Goal: Information Seeking & Learning: Learn about a topic

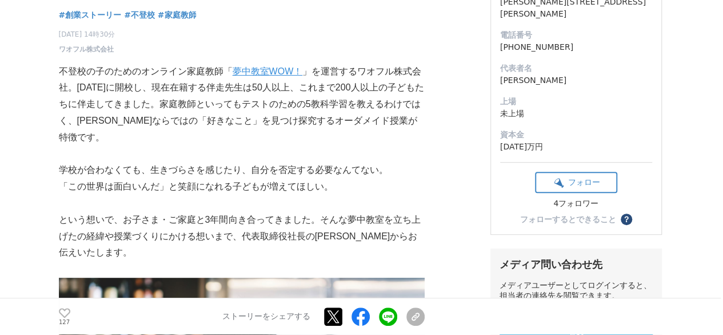
scroll to position [190, 0]
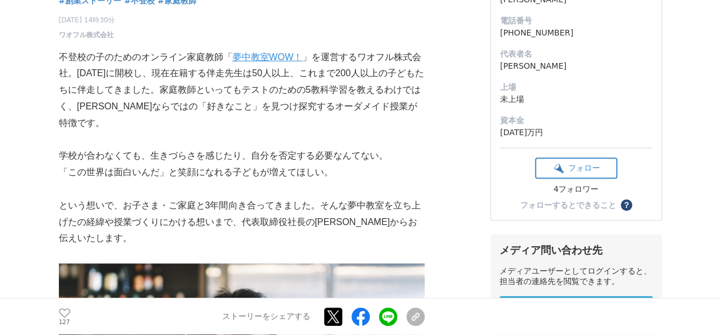
drag, startPoint x: 167, startPoint y: 89, endPoint x: 149, endPoint y: 66, distance: 29.7
click at [162, 85] on p "不登校の子のためのオンライン家庭教師「 夢中教室WOW！ 」を運営するワオフル株式会社。[DATE]に開校し、現在在籍する伴走先生は50人以上、これまで200…" at bounding box center [242, 90] width 366 height 82
drag, startPoint x: 140, startPoint y: 56, endPoint x: 220, endPoint y: 61, distance: 80.2
click at [220, 61] on p "不登校の子のためのオンライン家庭教師「 夢中教室WOW！ 」を運営するワオフル株式会社。[DATE]に開校し、現在在籍する伴走先生は50人以上、これまで200…" at bounding box center [242, 90] width 366 height 82
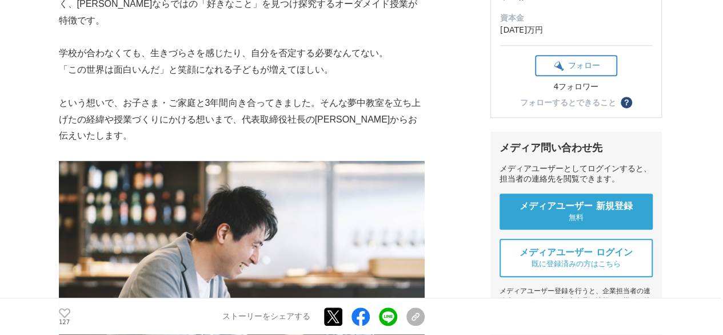
scroll to position [102, 0]
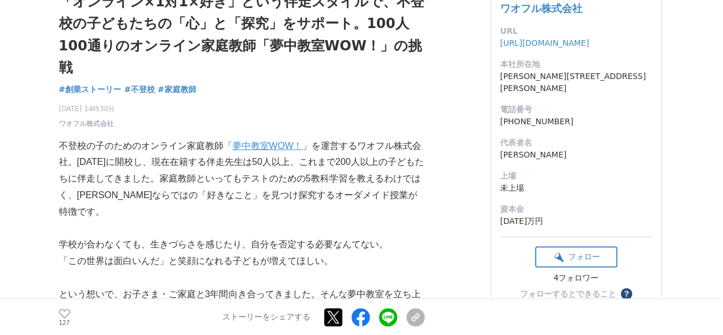
click at [312, 202] on p "不登校の子のためのオンライン家庭教師「 夢中教室WOW！ 」を運営するワオフル株式会社。[DATE]に開校し、現在在籍する伴走先生は50人以上、これまで200…" at bounding box center [242, 179] width 366 height 82
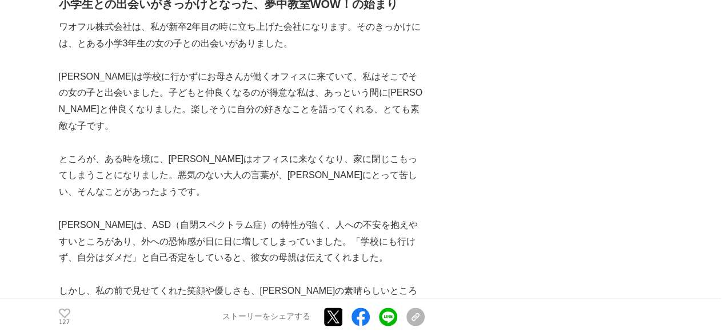
scroll to position [769, 0]
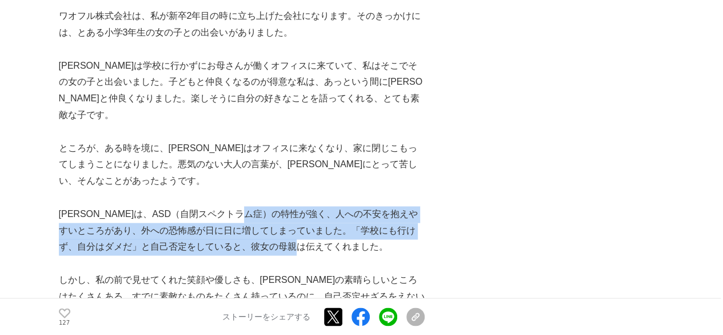
drag, startPoint x: 284, startPoint y: 178, endPoint x: 335, endPoint y: 212, distance: 61.5
click at [335, 212] on p "[PERSON_NAME]は、ASD（自閉スペクトラム症）の特性が強く、人への不安を抱えやすいところがあり、外への恐怖感が日に日に増してしまっていました。「学…" at bounding box center [242, 230] width 366 height 49
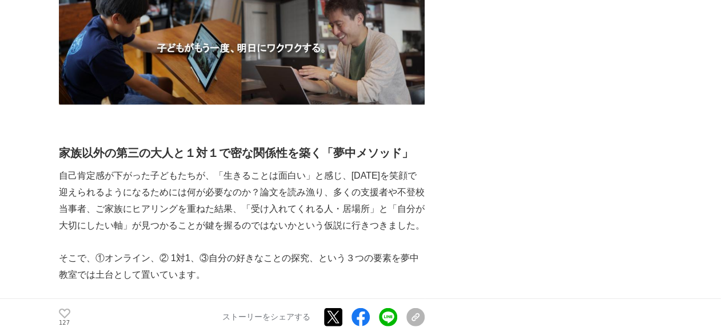
scroll to position [1341, 0]
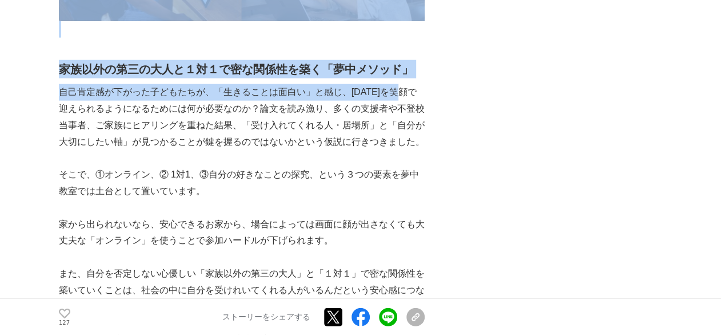
drag, startPoint x: 57, startPoint y: 33, endPoint x: 419, endPoint y: 57, distance: 362.2
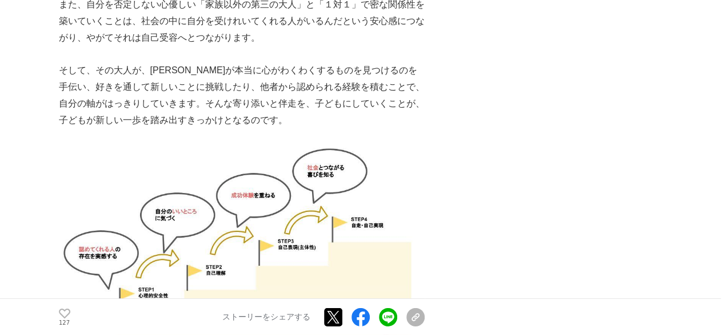
scroll to position [1531, 0]
